Goal: Navigation & Orientation: Find specific page/section

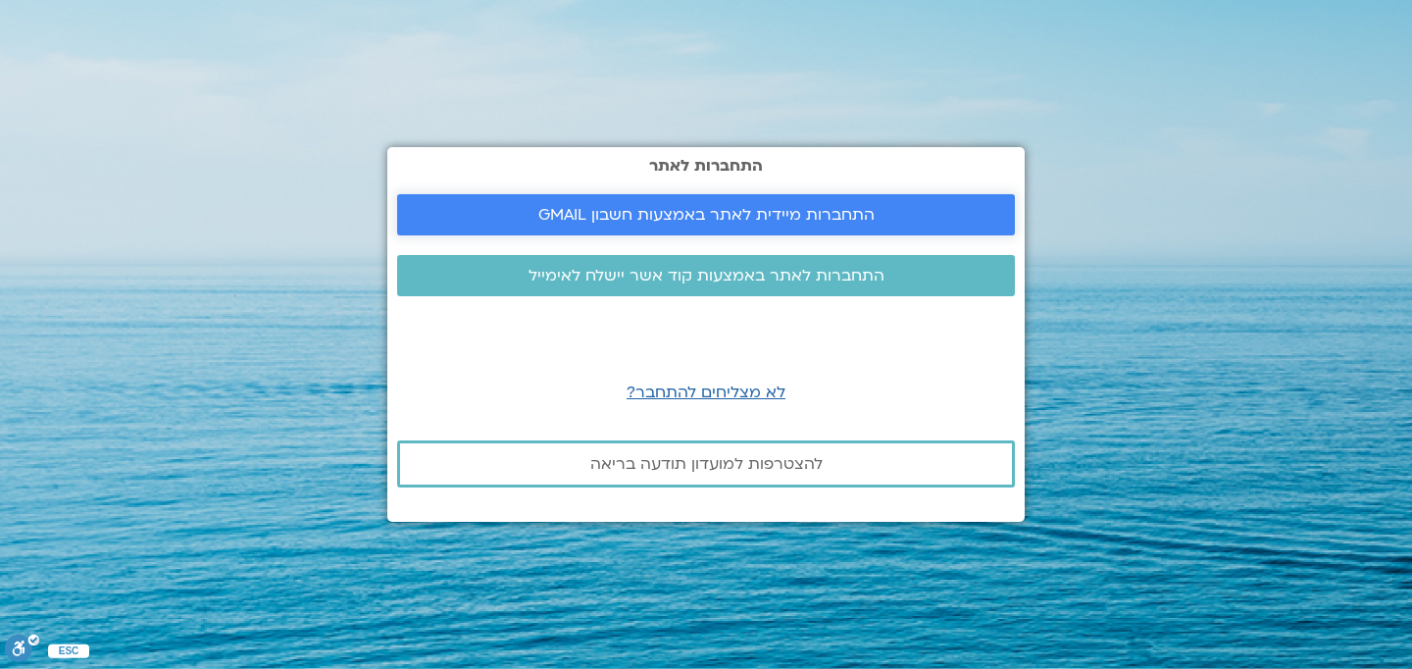
click at [529, 217] on span "התחברות מיידית לאתר באמצעות חשבון GMAIL" at bounding box center [706, 215] width 571 height 18
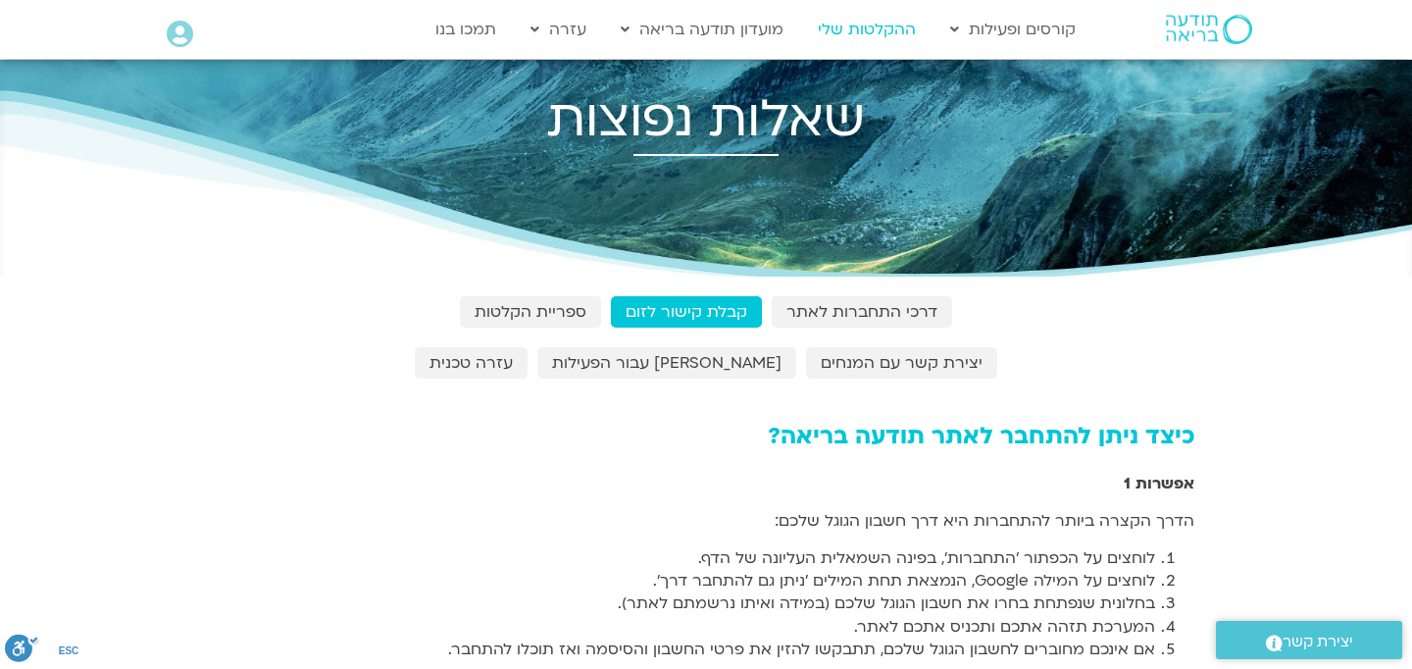
click at [852, 28] on link "ההקלטות שלי" at bounding box center [867, 29] width 118 height 37
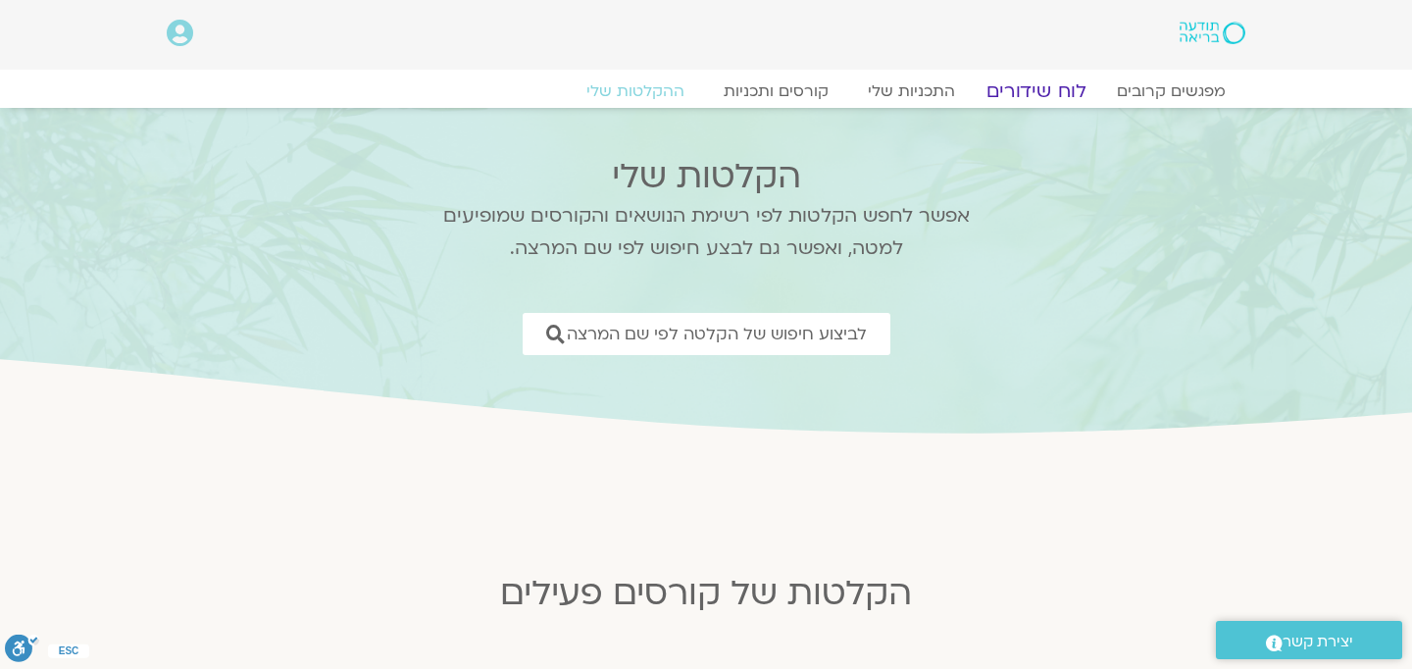
click at [1014, 97] on link "לוח שידורים" at bounding box center [1036, 91] width 147 height 24
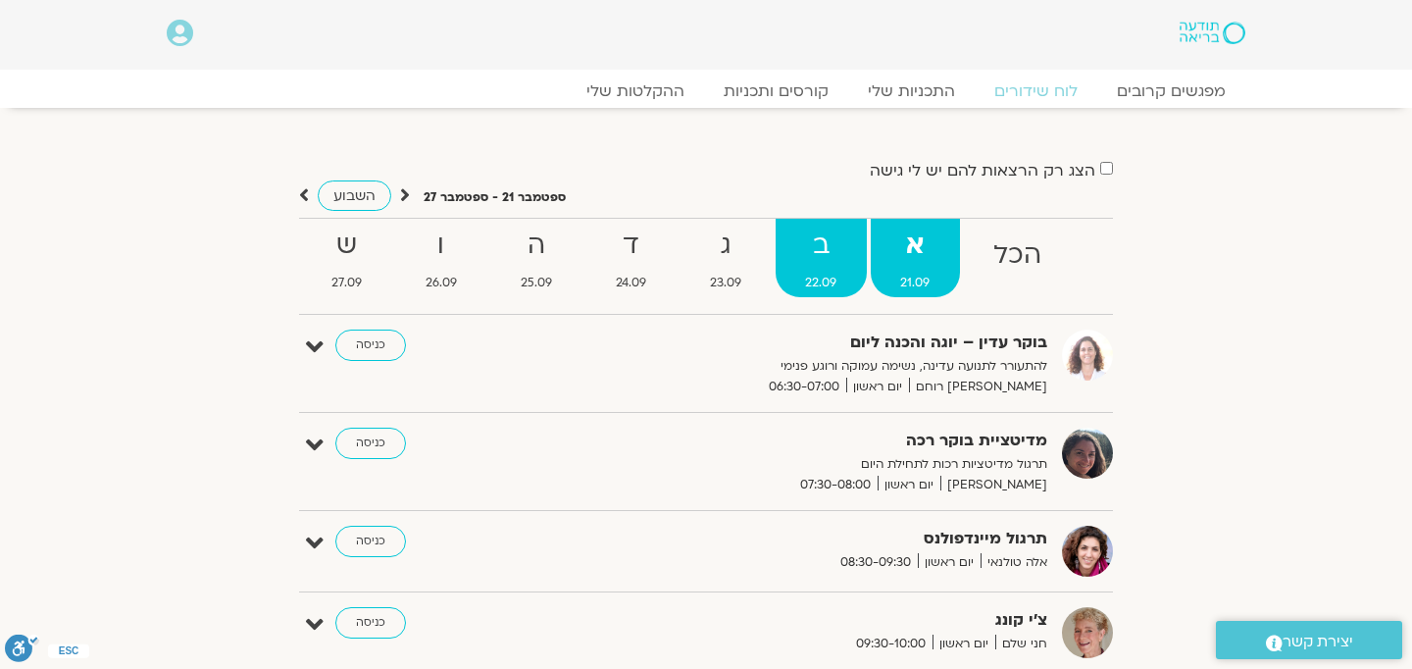
click at [821, 245] on strong "ב" at bounding box center [821, 246] width 91 height 44
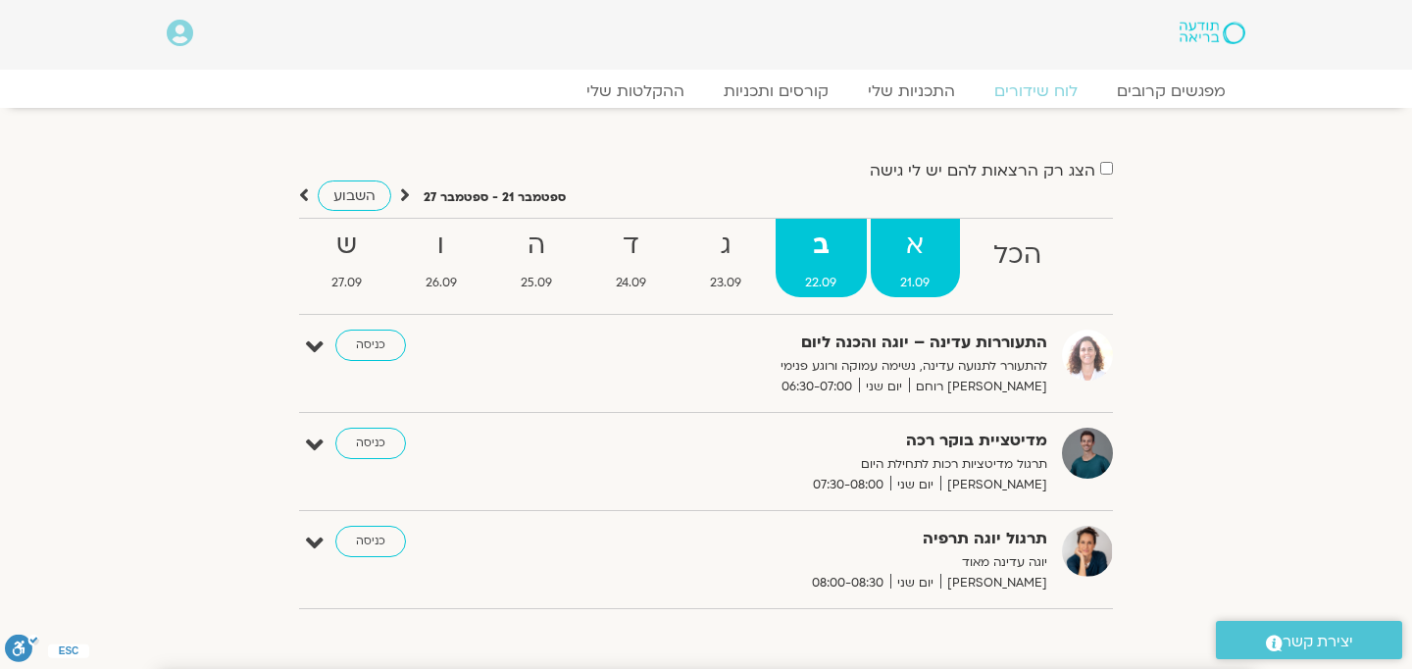
click at [936, 230] on strong "א" at bounding box center [915, 246] width 89 height 44
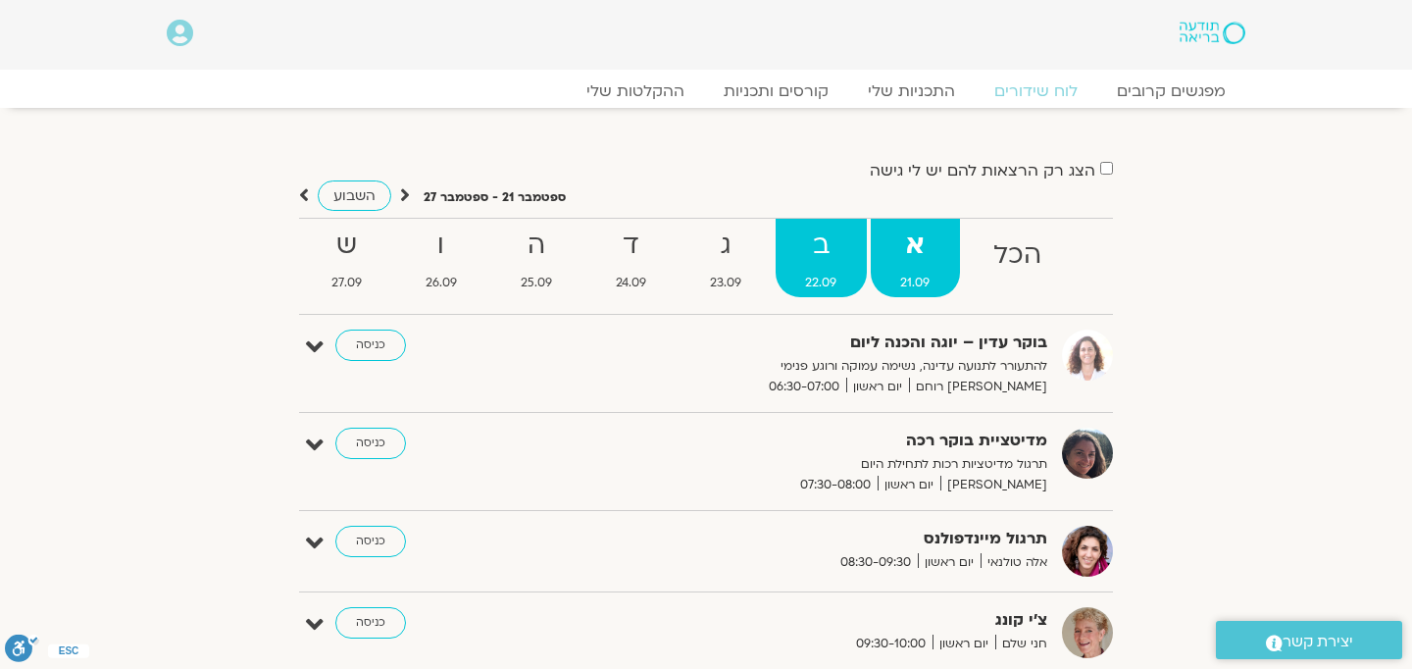
click at [837, 255] on strong "ב" at bounding box center [821, 246] width 91 height 44
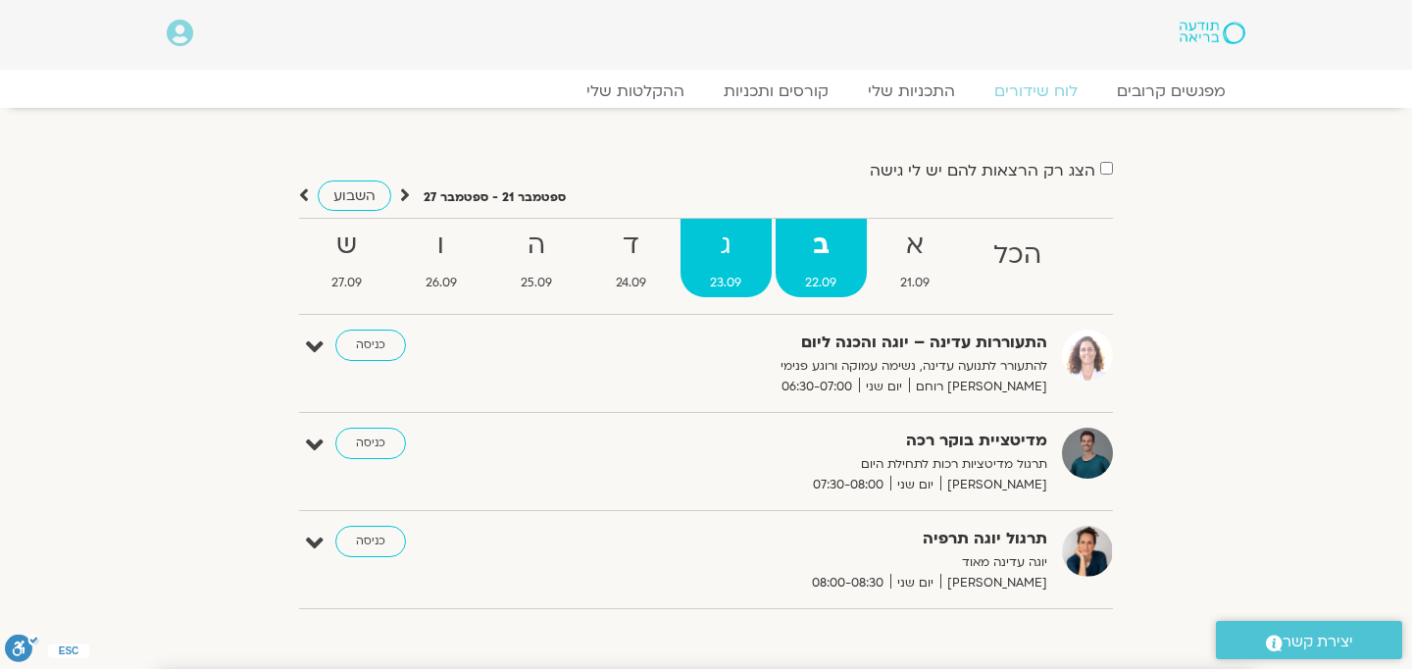
click at [734, 242] on strong "ג" at bounding box center [726, 246] width 91 height 44
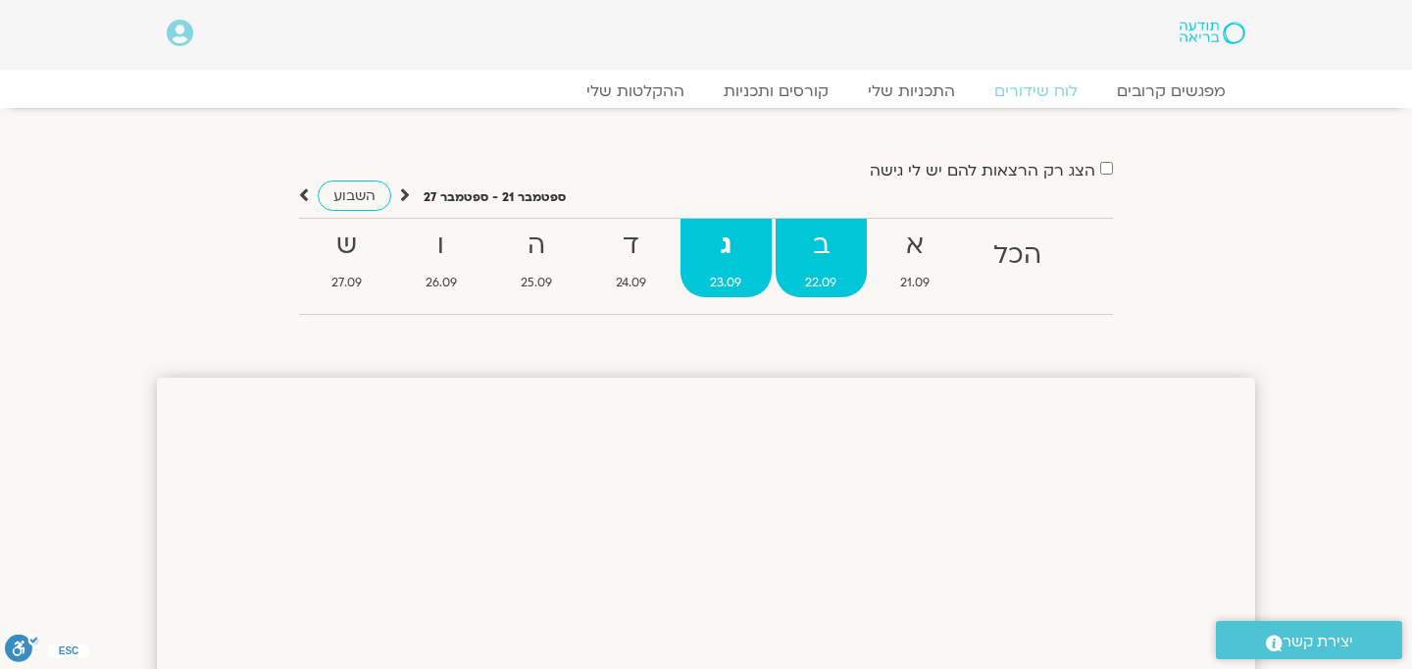
click at [820, 267] on link "ב 22.09" at bounding box center [821, 258] width 91 height 78
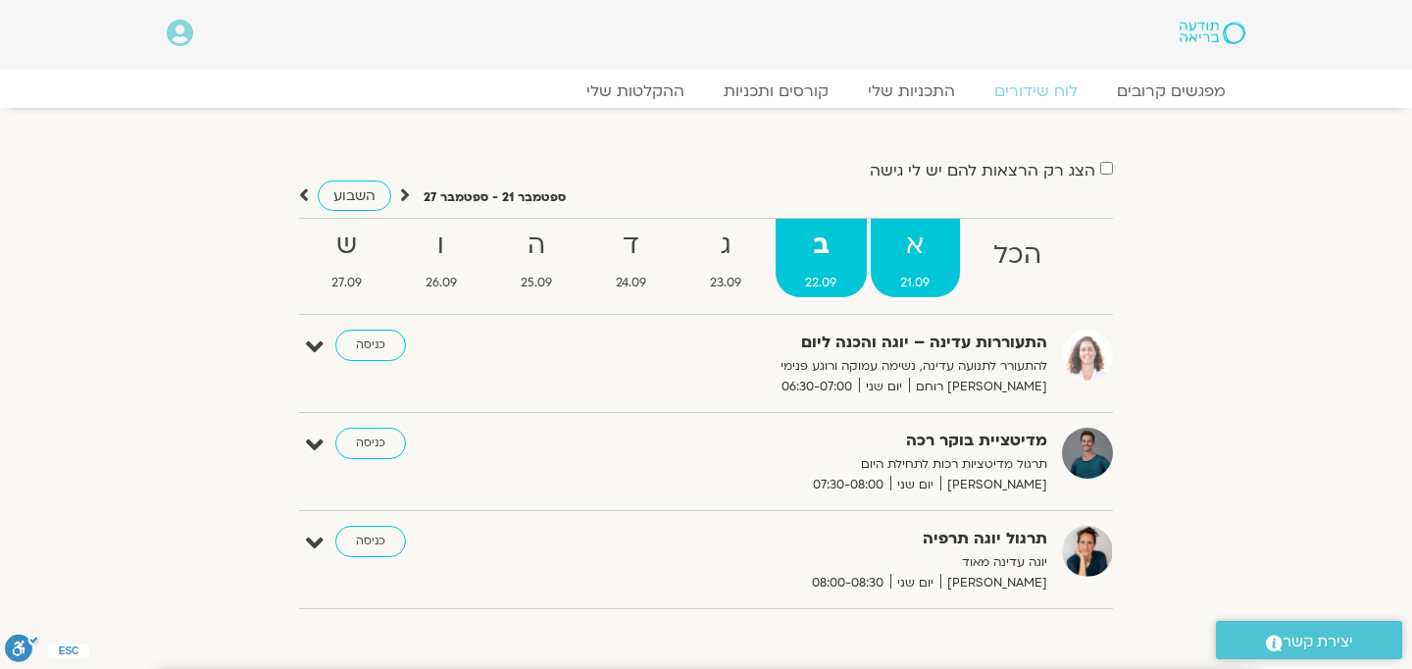
click at [921, 239] on strong "א" at bounding box center [915, 246] width 89 height 44
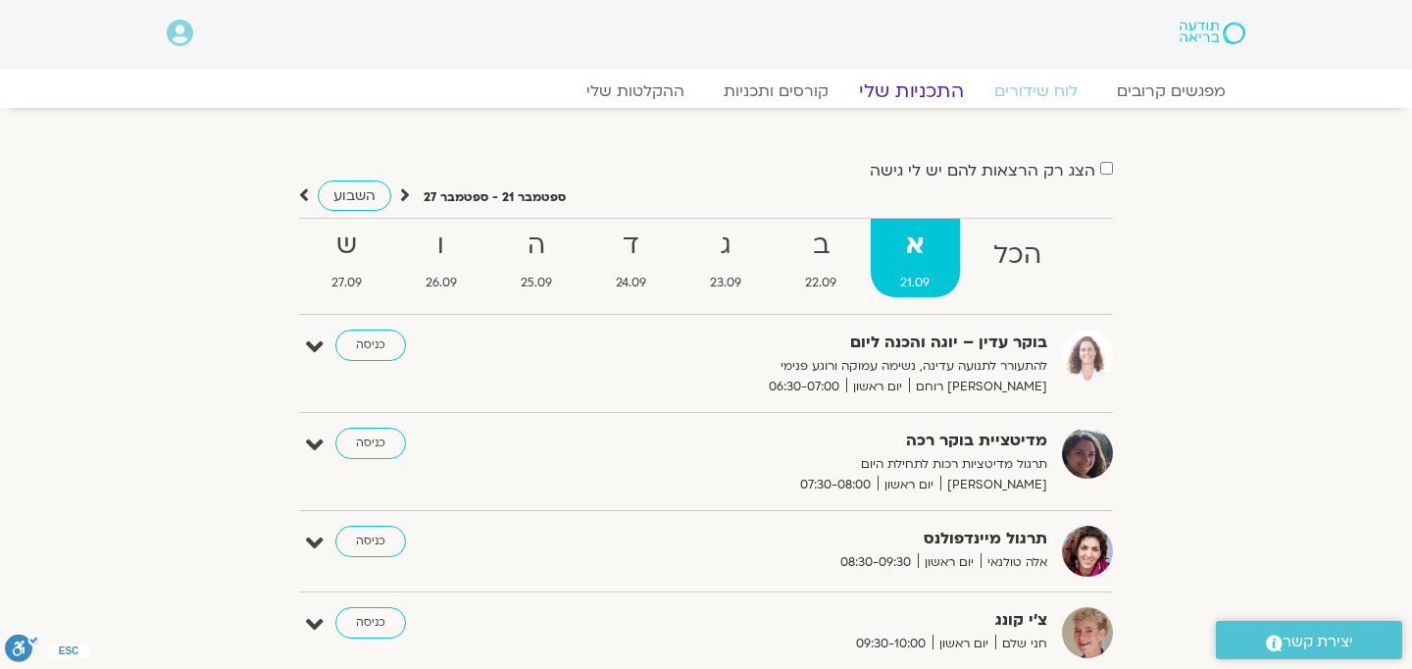
click at [928, 93] on link "התכניות שלי" at bounding box center [912, 91] width 152 height 24
